Goal: Check status: Check status

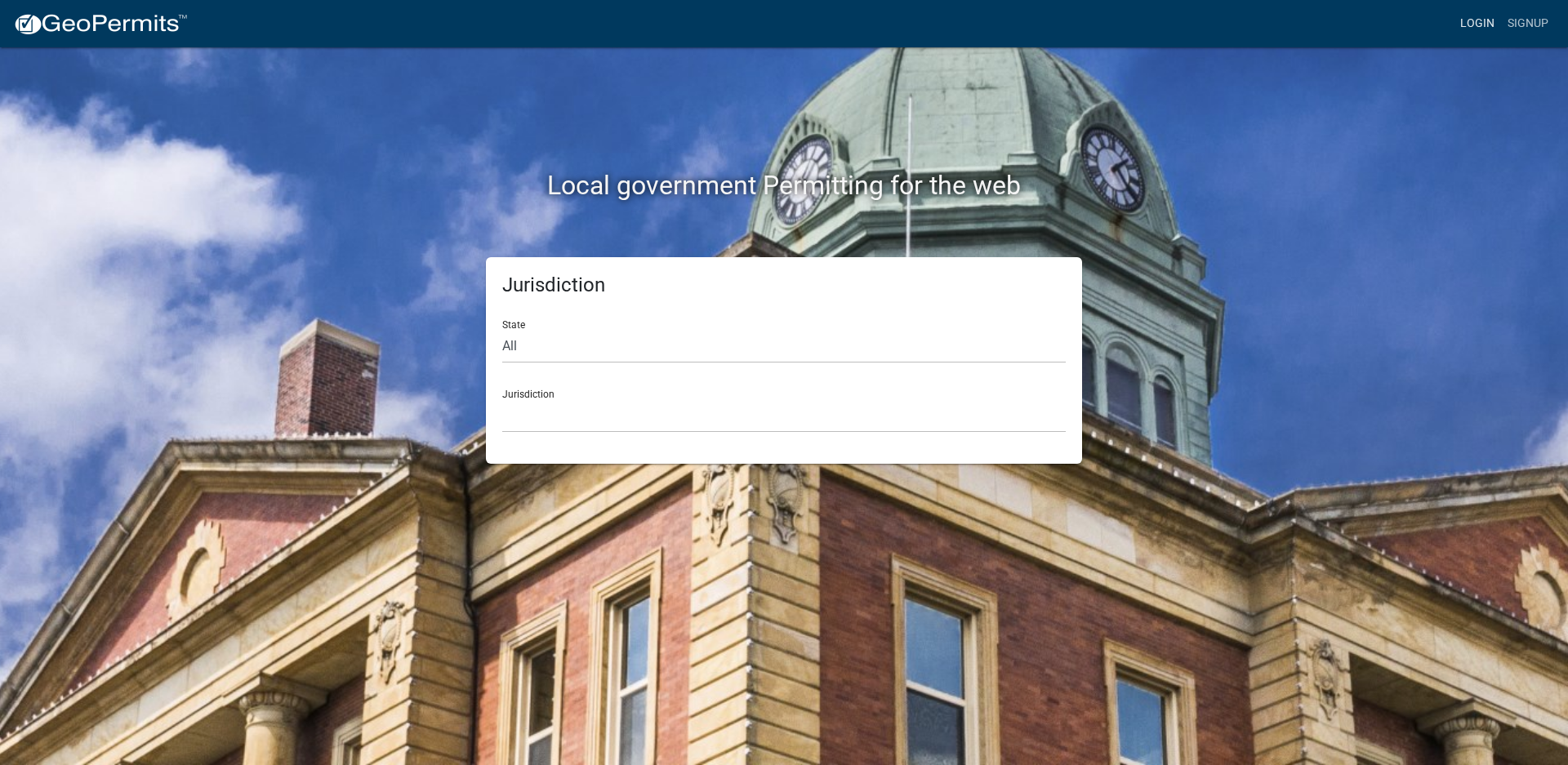
click at [1477, 21] on link "Login" at bounding box center [1477, 23] width 48 height 31
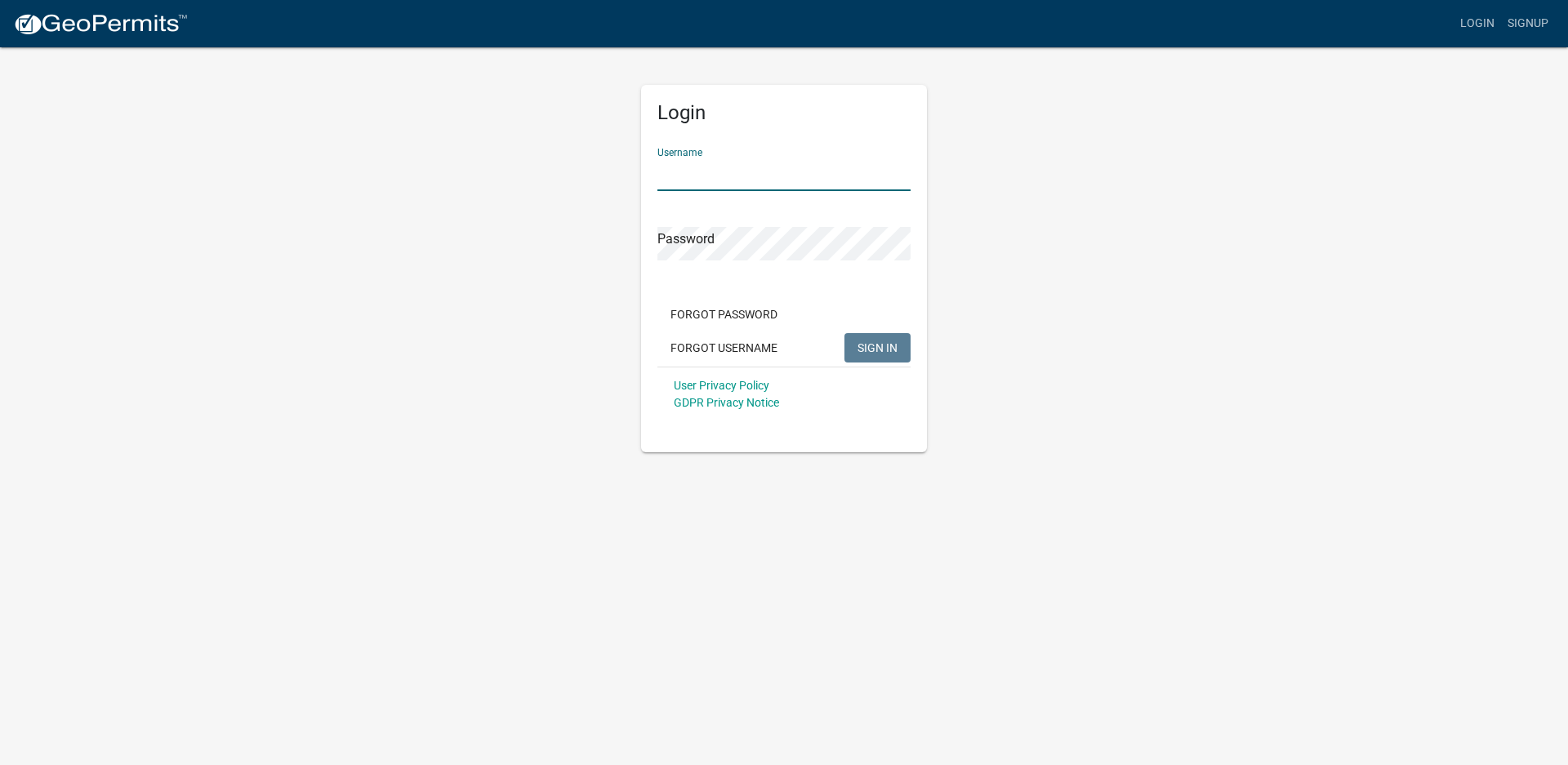
click at [720, 170] on input "Username" at bounding box center [784, 174] width 253 height 34
type input "rocnrog"
click at [884, 349] on span "SIGN IN" at bounding box center [877, 347] width 40 height 13
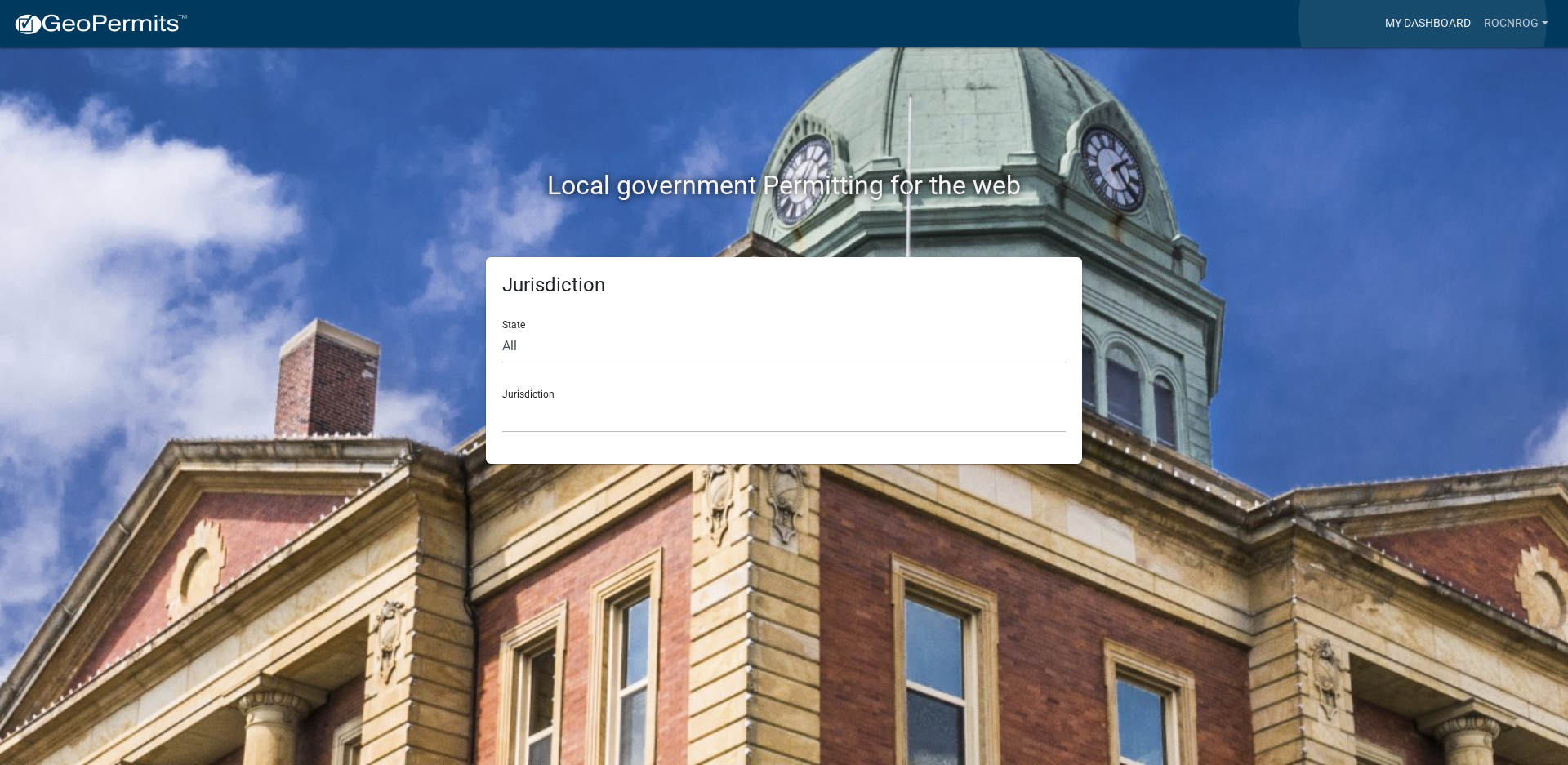
click at [1423, 21] on link "My Dashboard" at bounding box center [1427, 23] width 98 height 31
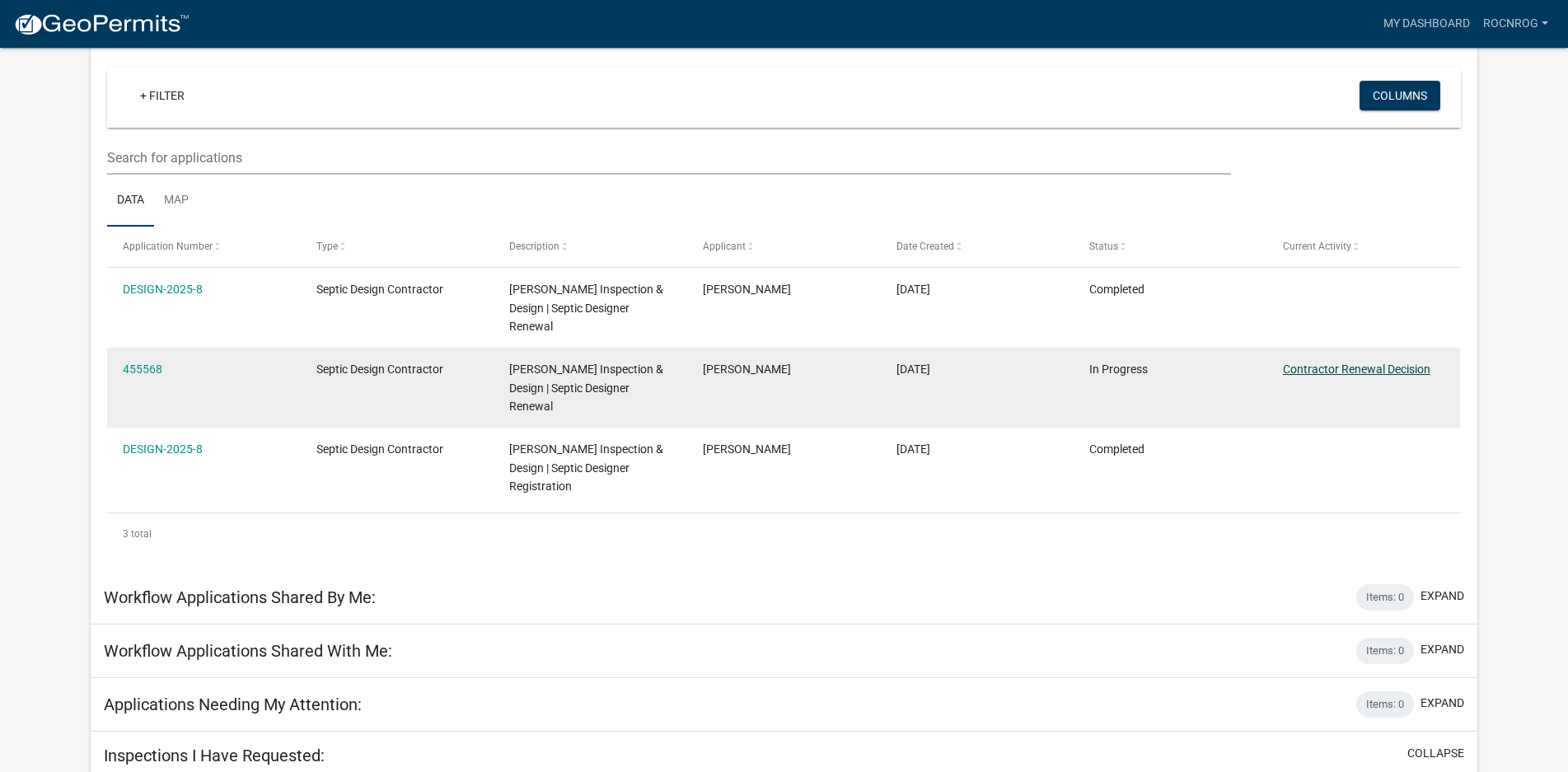
scroll to position [138, 0]
click at [1328, 371] on link "Contractor Renewal Decision" at bounding box center [1357, 373] width 148 height 13
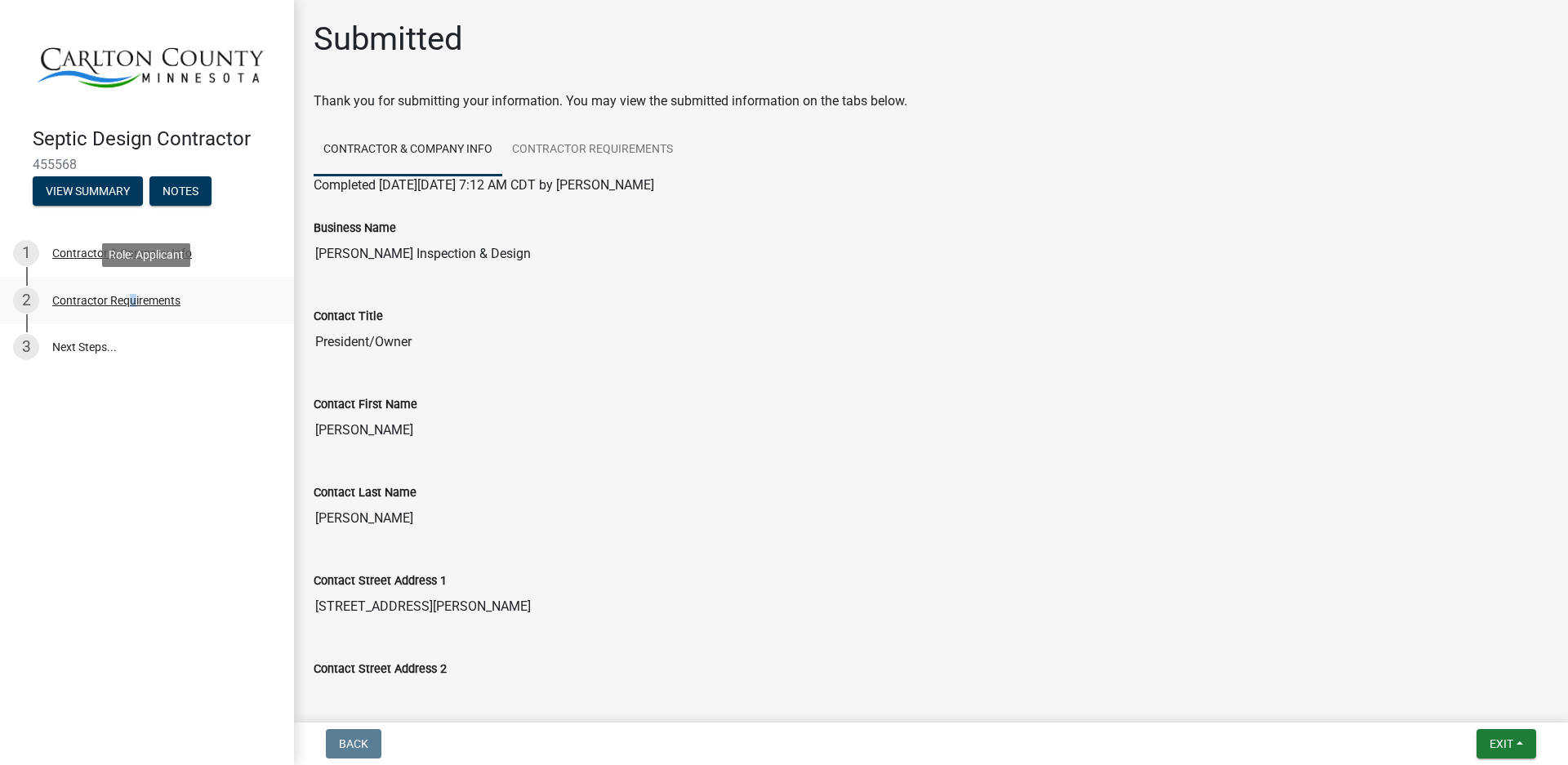
click at [127, 298] on div "Contractor Requirements" at bounding box center [116, 301] width 128 height 11
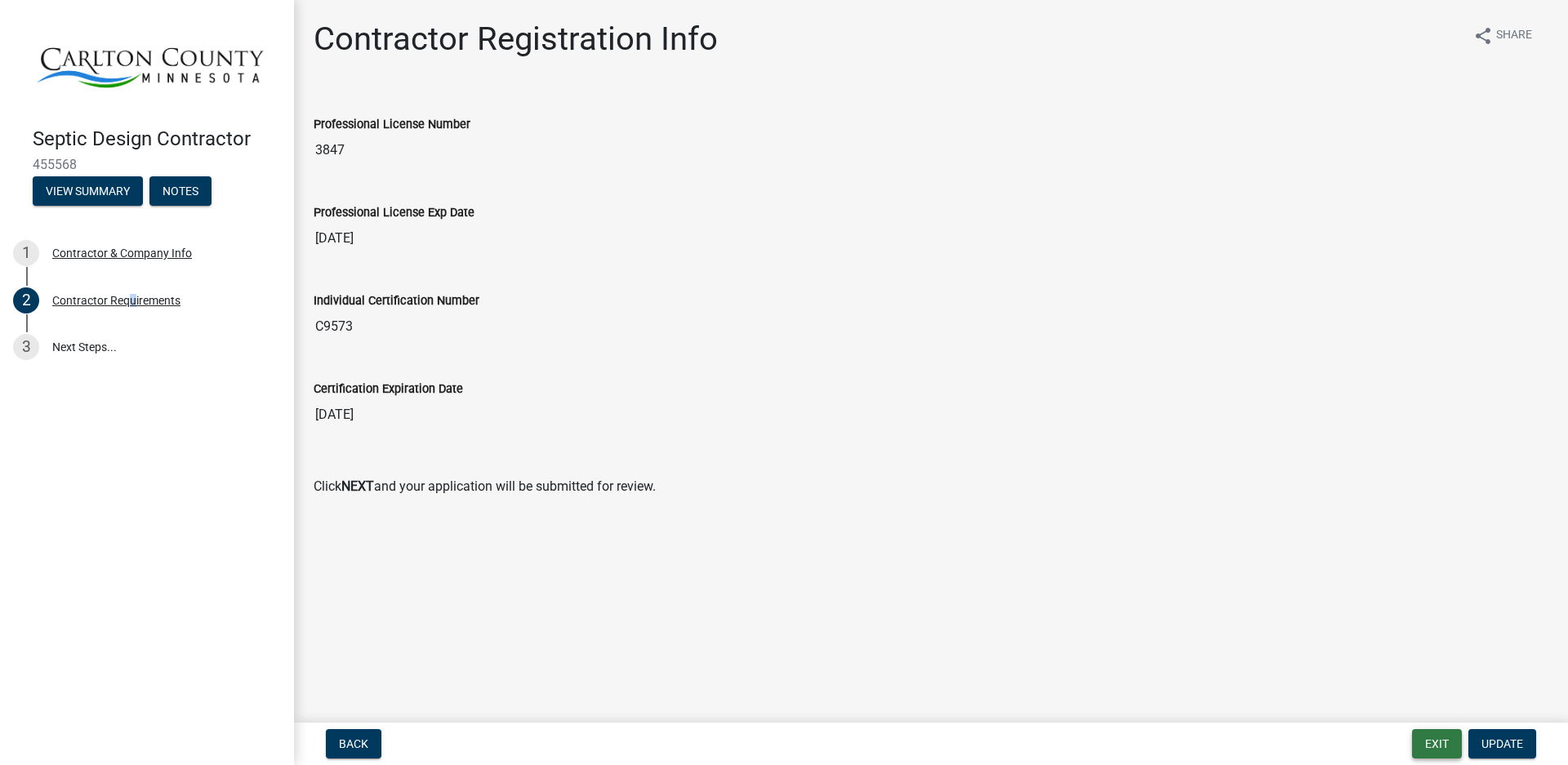
click at [1433, 743] on button "Exit" at bounding box center [1436, 743] width 50 height 29
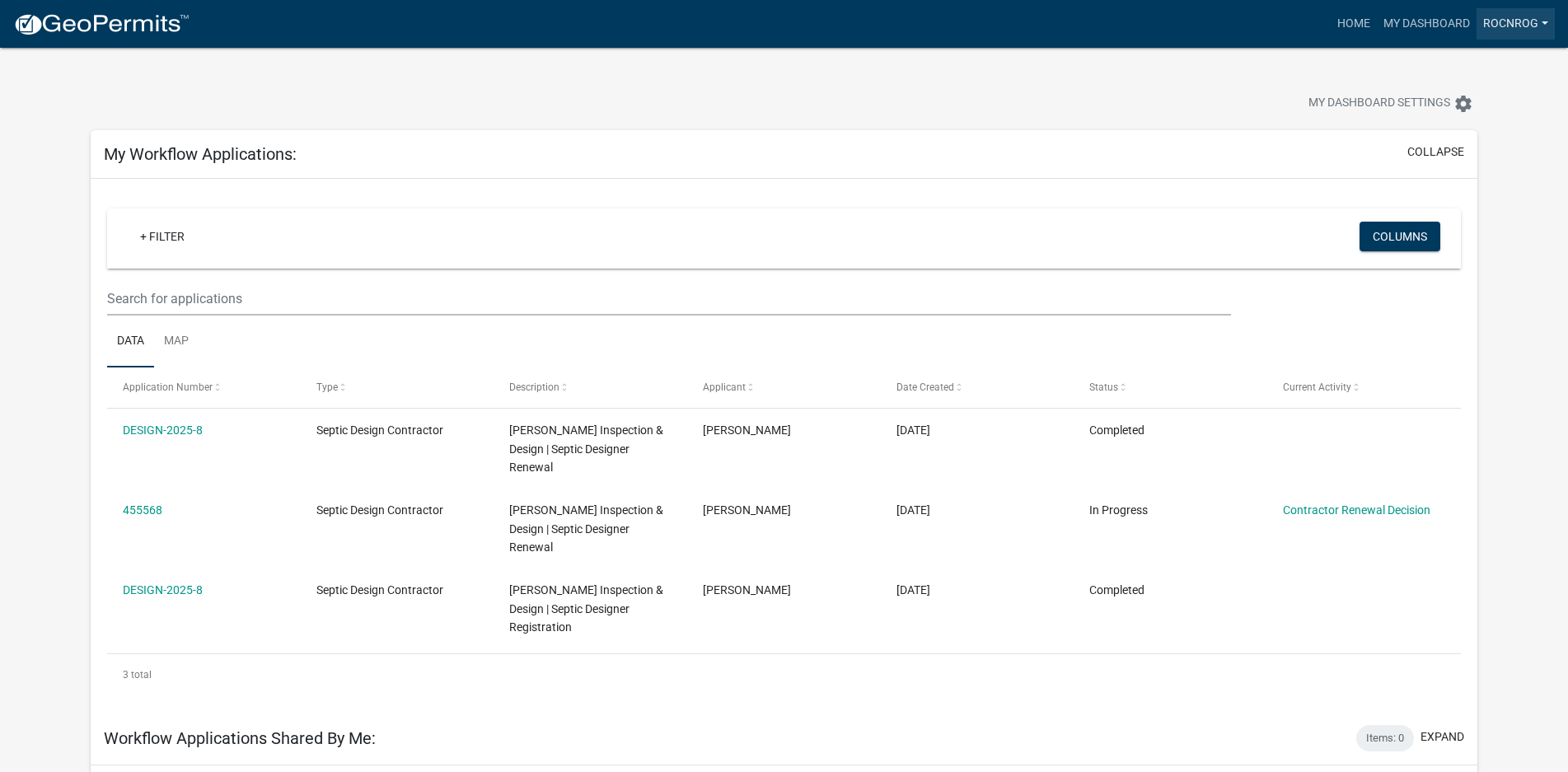
click at [1513, 22] on link "rocnrog" at bounding box center [1515, 24] width 78 height 31
click at [1463, 162] on link "Logout" at bounding box center [1484, 161] width 141 height 40
